Goal: Information Seeking & Learning: Learn about a topic

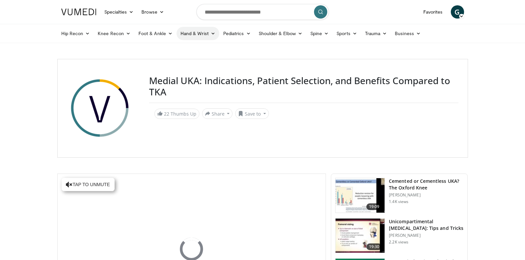
click at [191, 36] on link "Hand & Wrist" at bounding box center [198, 33] width 43 height 13
click at [188, 50] on link "Hand" at bounding box center [216, 49] width 79 height 11
